Goal: Find specific page/section: Find specific page/section

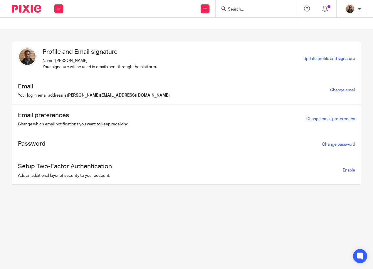
click at [243, 9] on input "Search" at bounding box center [253, 9] width 53 height 5
click at [239, 8] on input "Search" at bounding box center [253, 9] width 53 height 5
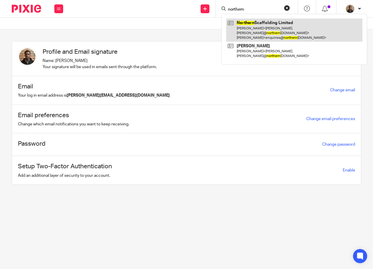
type input "northern"
click at [257, 30] on link at bounding box center [294, 30] width 136 height 23
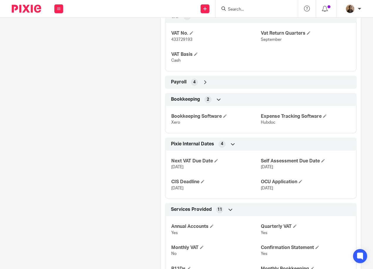
scroll to position [587, 0]
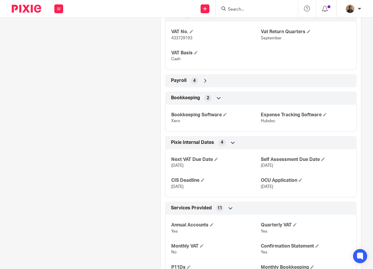
click at [202, 84] on icon at bounding box center [205, 81] width 6 height 6
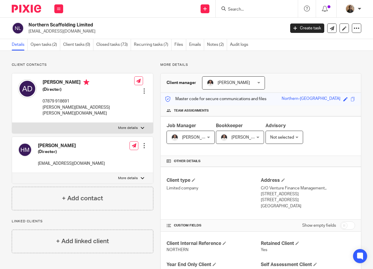
scroll to position [29, 0]
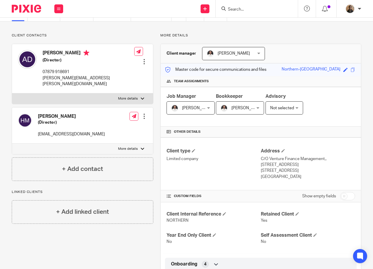
click at [318, 84] on div "Team assignments" at bounding box center [261, 81] width 200 height 11
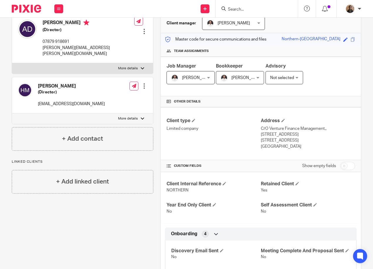
scroll to position [0, 0]
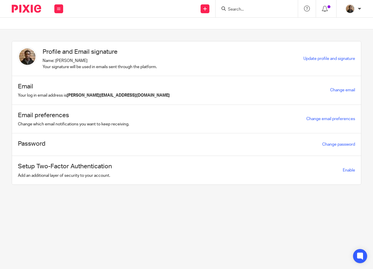
click at [241, 9] on input "Search" at bounding box center [253, 9] width 53 height 5
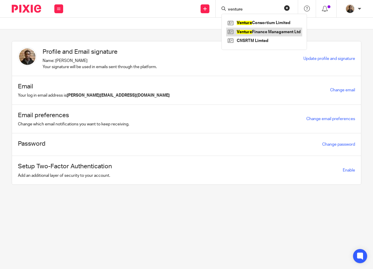
type input "venture"
click at [293, 30] on link at bounding box center [264, 32] width 76 height 9
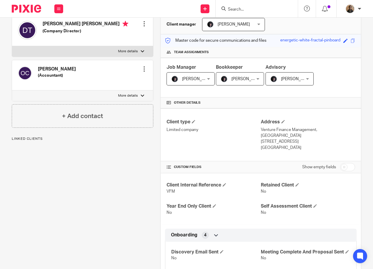
scroll to position [59, 0]
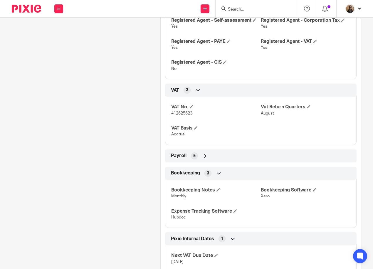
click at [202, 159] on icon at bounding box center [205, 156] width 6 height 6
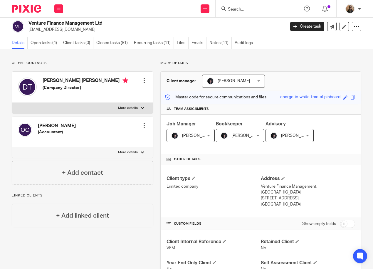
scroll to position [0, 0]
